Goal: Find contact information: Find contact information

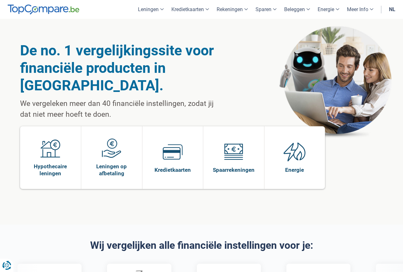
click at [390, 13] on link "nl" at bounding box center [392, 9] width 14 height 19
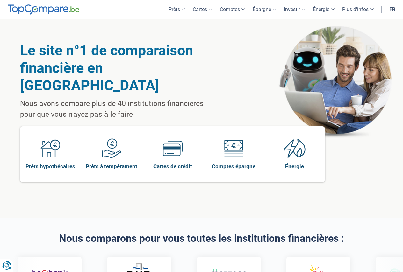
click at [394, 11] on link "fr" at bounding box center [393, 9] width 14 height 19
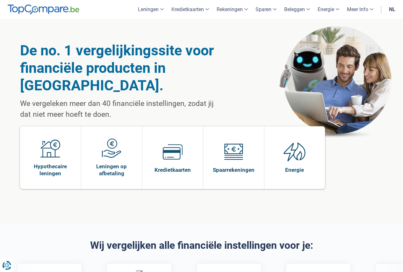
click at [391, 16] on link "nl" at bounding box center [392, 9] width 14 height 19
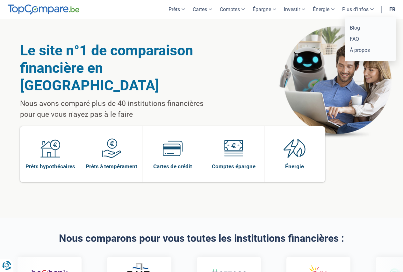
click at [375, 9] on link "Plus d'infos" at bounding box center [357, 9] width 39 height 19
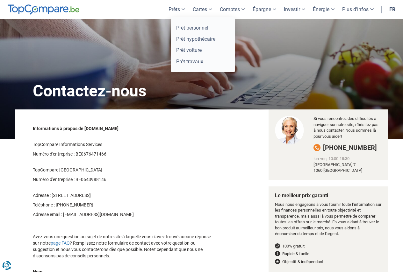
click at [171, 11] on link "Prêts" at bounding box center [177, 9] width 24 height 19
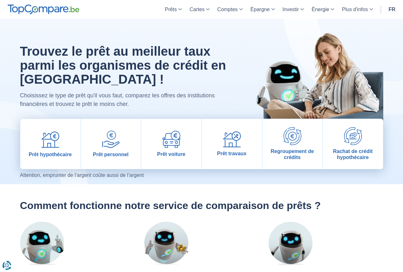
drag, startPoint x: 356, startPoint y: 50, endPoint x: 228, endPoint y: 72, distance: 129.7
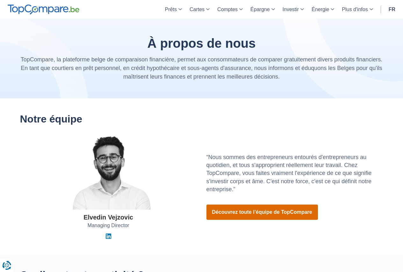
click at [250, 213] on link "Découvrez toute l’équipe de TopCompare" at bounding box center [263, 212] width 112 height 15
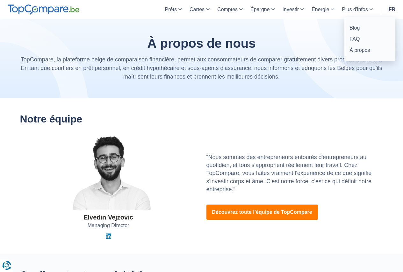
click at [366, 11] on link "Plus d'infos" at bounding box center [357, 9] width 39 height 19
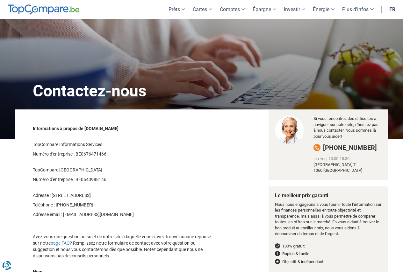
drag, startPoint x: 381, startPoint y: 149, endPoint x: 346, endPoint y: 148, distance: 34.7
click at [346, 148] on div "[PHONE_NUMBER]" at bounding box center [348, 147] width 68 height 7
